Goal: Transaction & Acquisition: Obtain resource

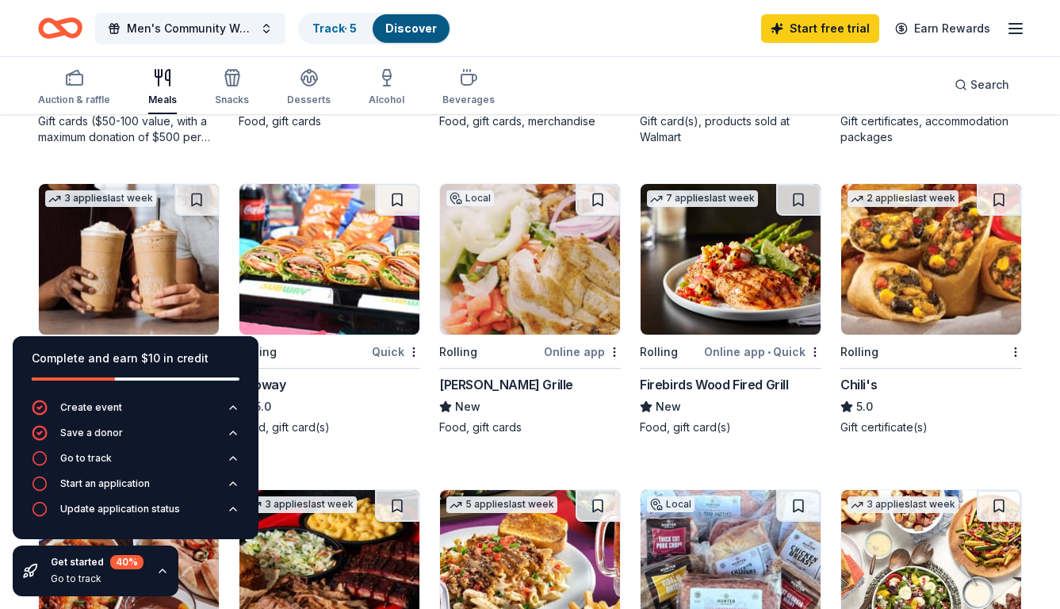
scroll to position [715, 0]
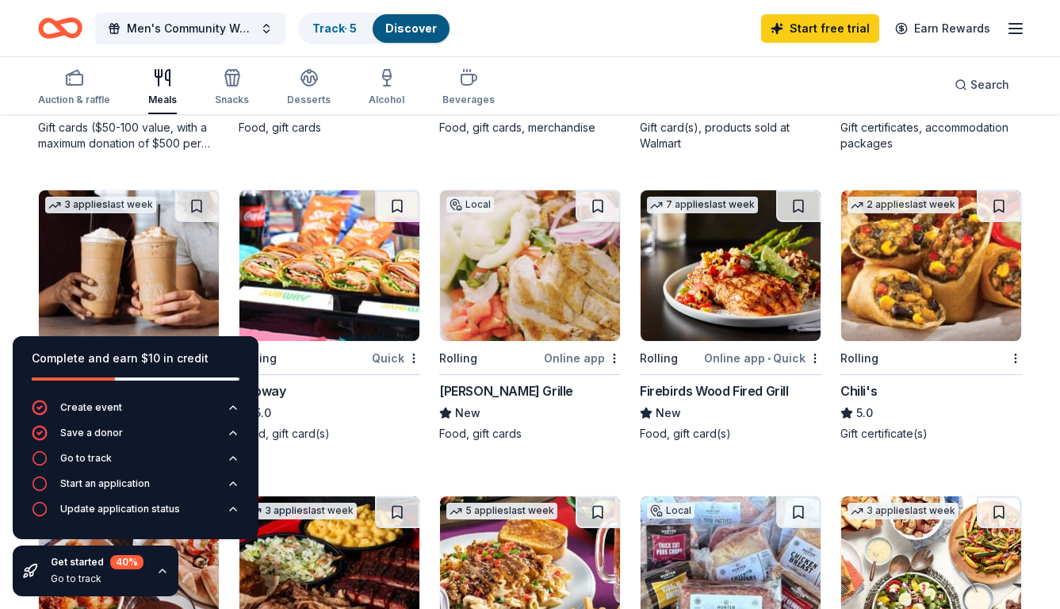
click at [347, 303] on img at bounding box center [330, 265] width 180 height 151
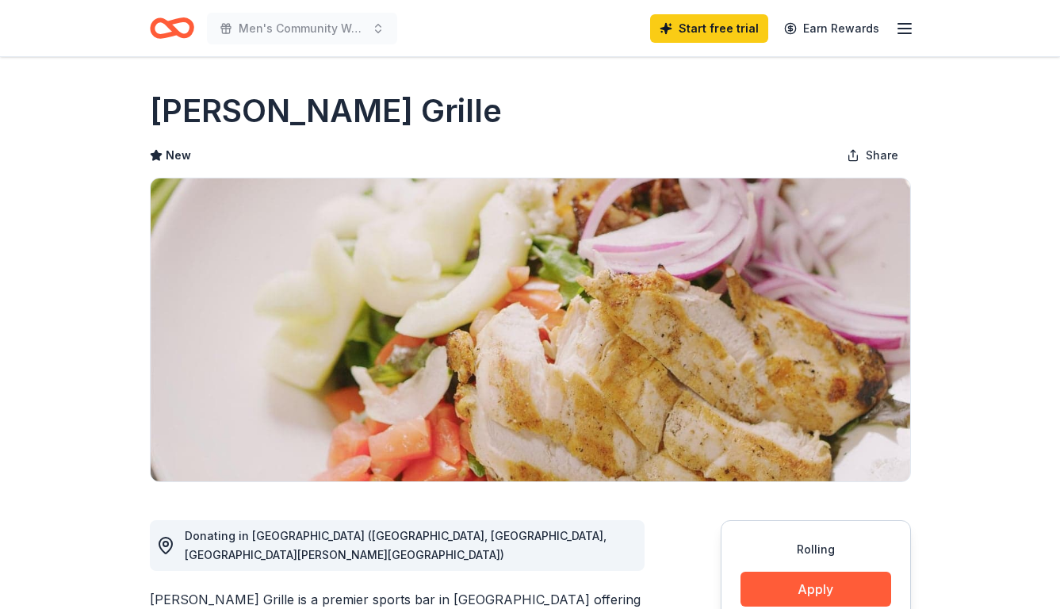
scroll to position [770, 0]
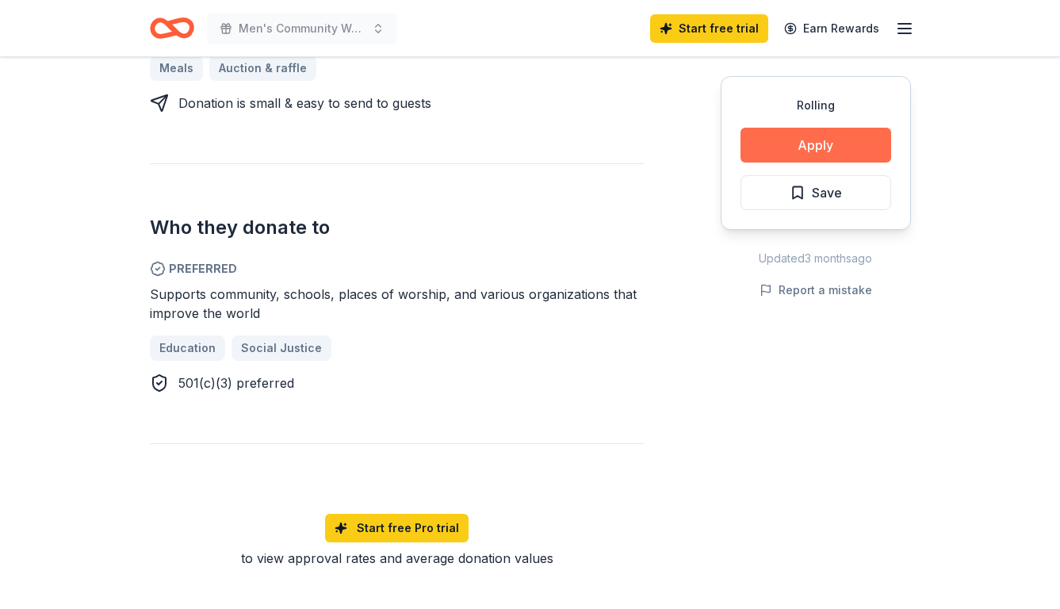
click at [807, 147] on button "Apply" at bounding box center [816, 145] width 151 height 35
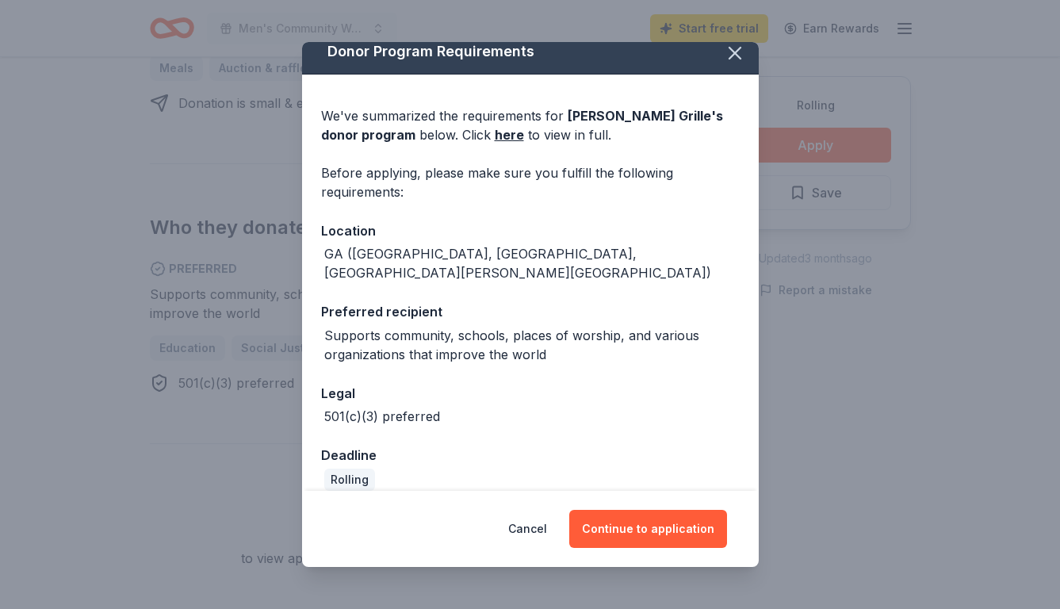
scroll to position [0, 0]
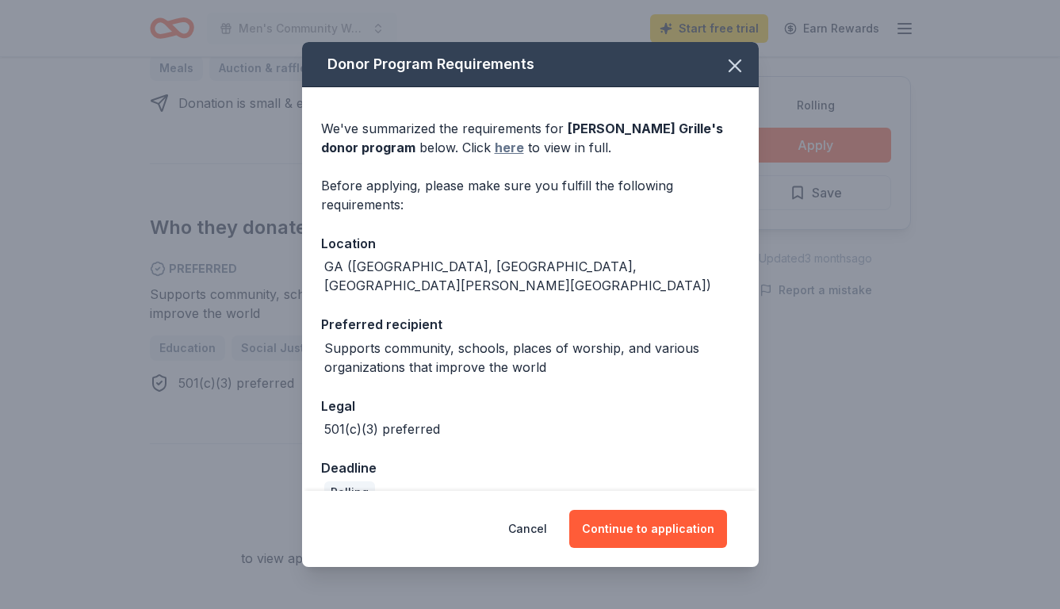
click at [495, 147] on link "here" at bounding box center [509, 147] width 29 height 19
click at [734, 69] on icon "button" at bounding box center [735, 66] width 22 height 22
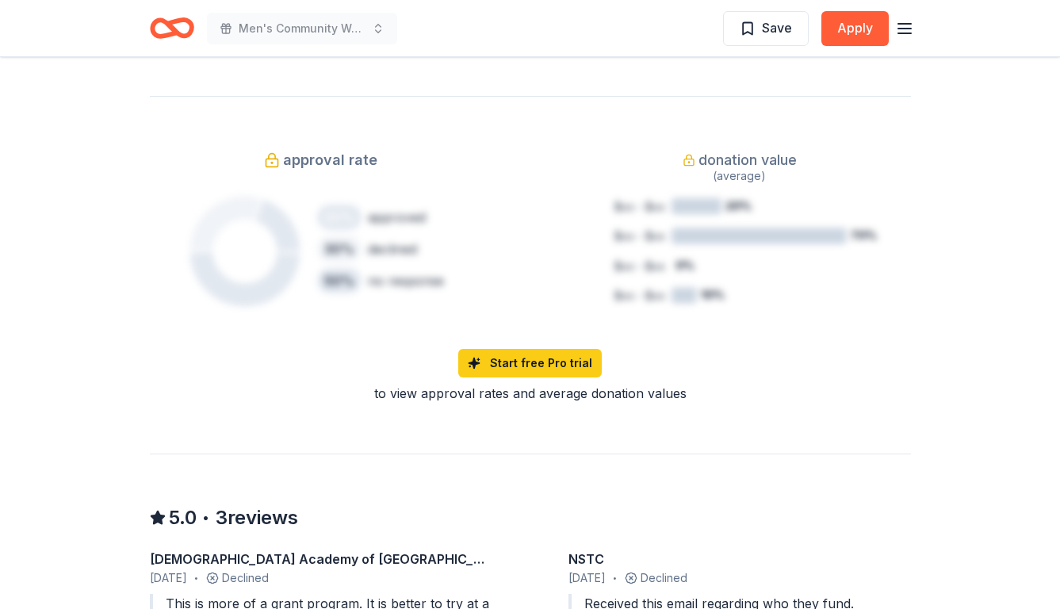
scroll to position [995, 0]
